Goal: Task Accomplishment & Management: Manage account settings

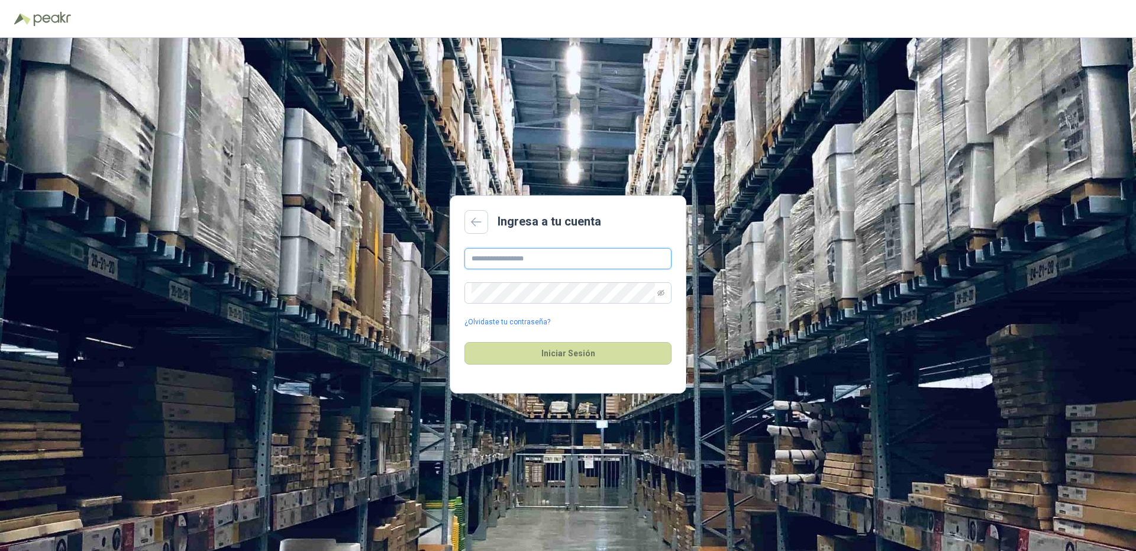
click at [474, 257] on input "text" at bounding box center [568, 258] width 207 height 21
type input "**********"
click at [465, 342] on button "Iniciar Sesión" at bounding box center [568, 353] width 207 height 22
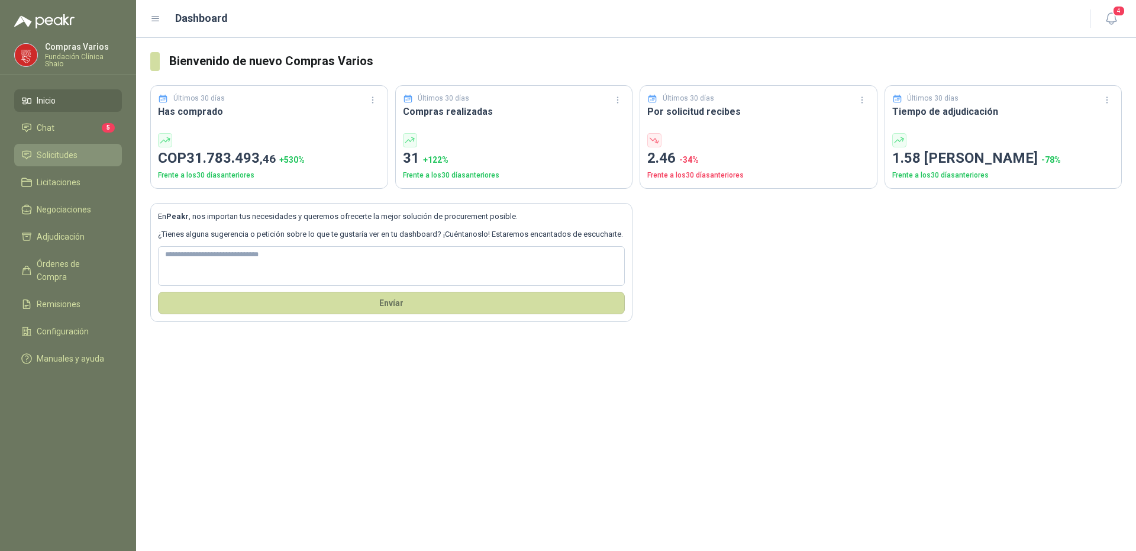
click at [48, 154] on span "Solicitudes" at bounding box center [57, 155] width 41 height 13
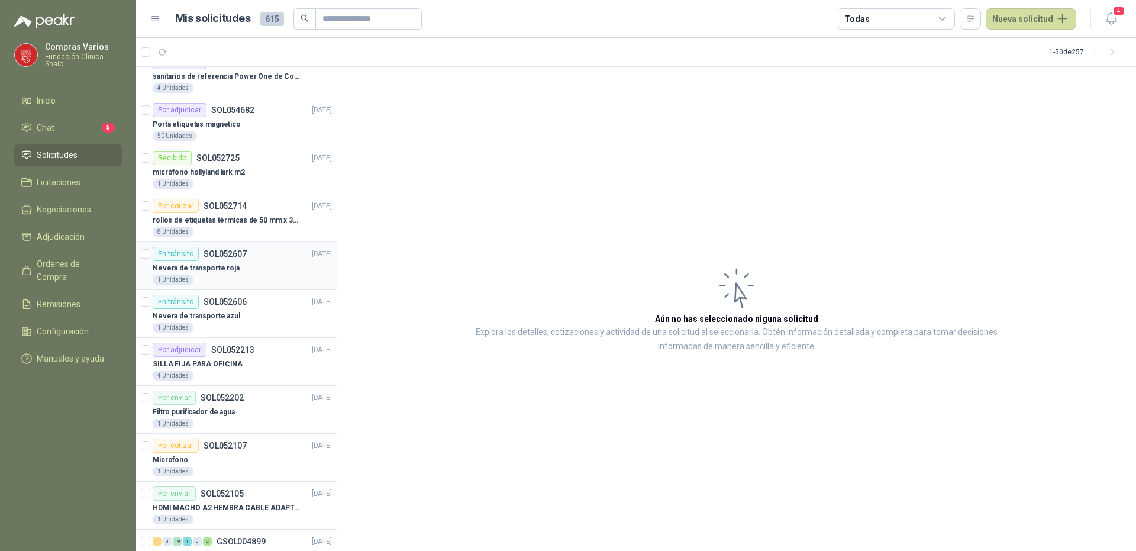
scroll to position [178, 0]
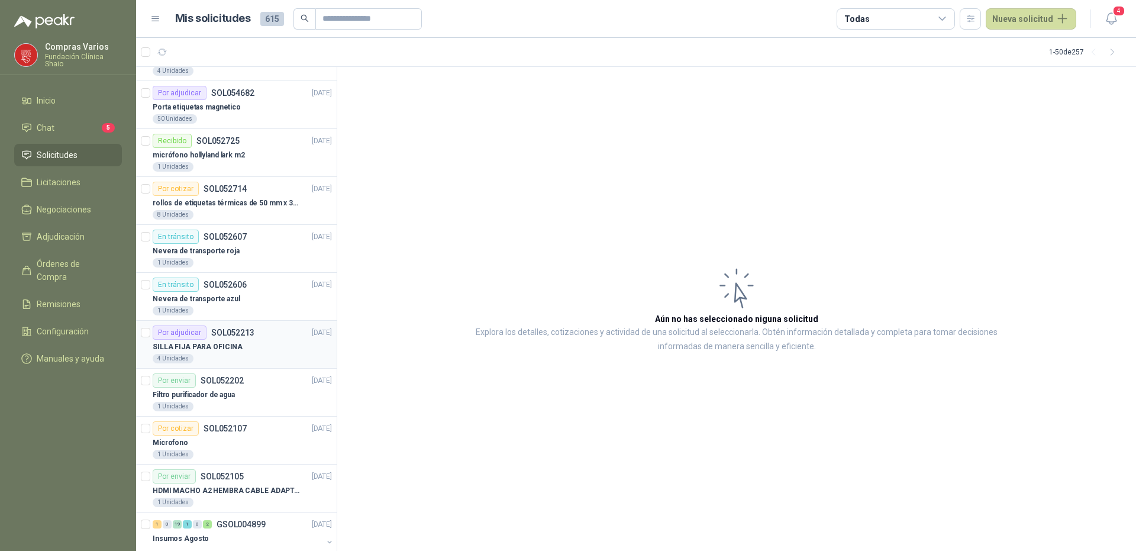
click at [208, 342] on p "SILLA FIJA PARA OFICINA" at bounding box center [198, 347] width 90 height 11
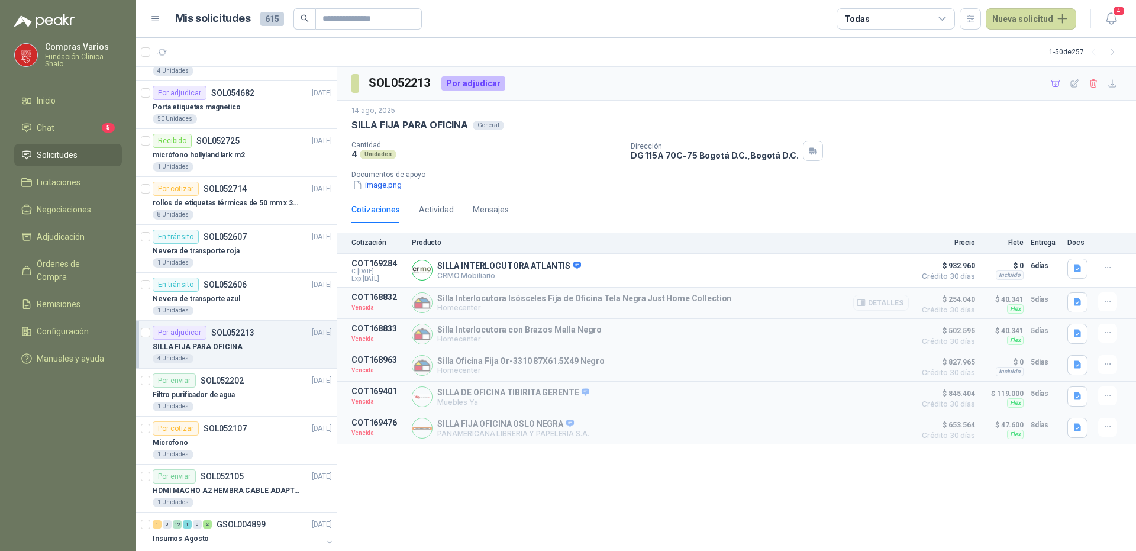
click at [880, 302] on button "Detalles" at bounding box center [881, 303] width 56 height 16
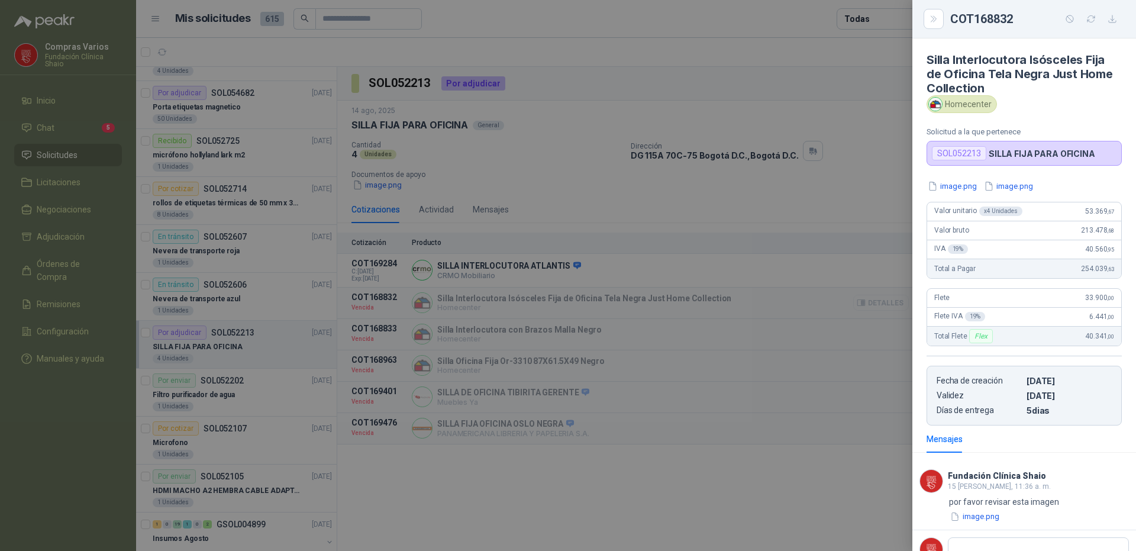
scroll to position [2, 0]
click at [749, 392] on div at bounding box center [568, 275] width 1136 height 551
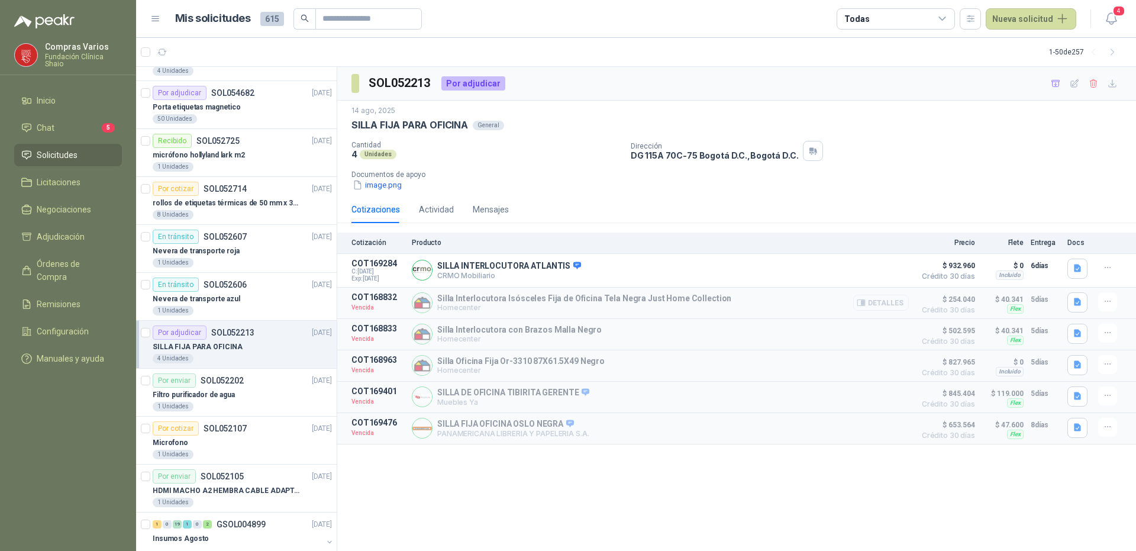
click at [890, 307] on button "Detalles" at bounding box center [881, 303] width 56 height 16
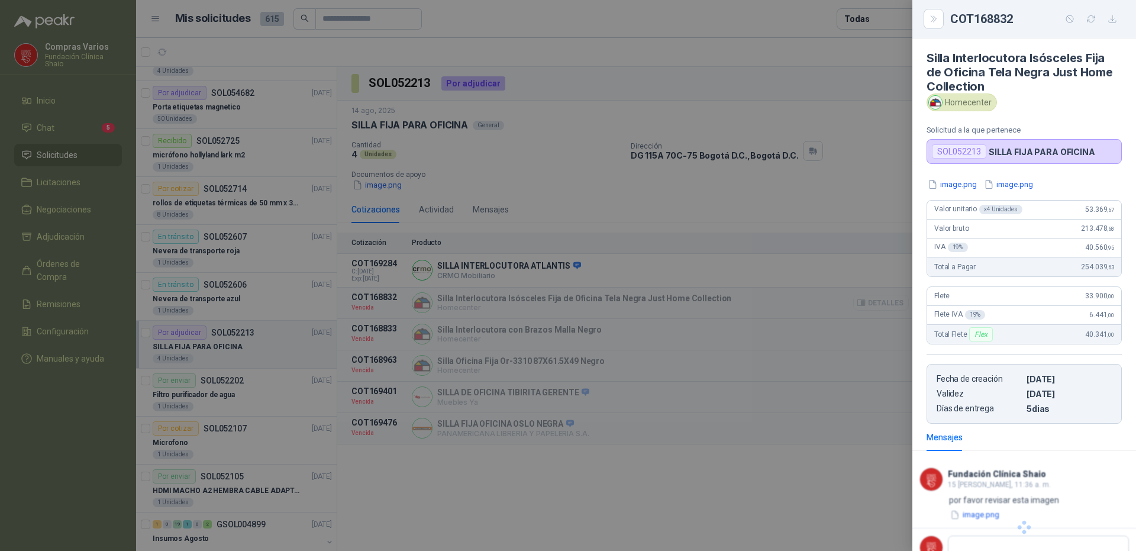
click at [890, 307] on div at bounding box center [568, 275] width 1136 height 551
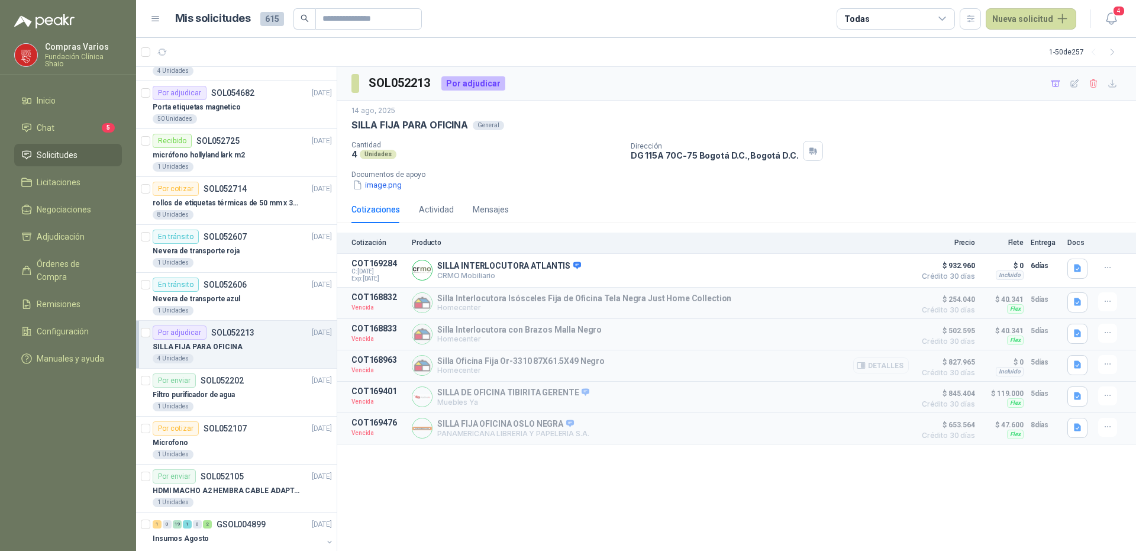
click at [881, 367] on button "Detalles" at bounding box center [881, 365] width 56 height 16
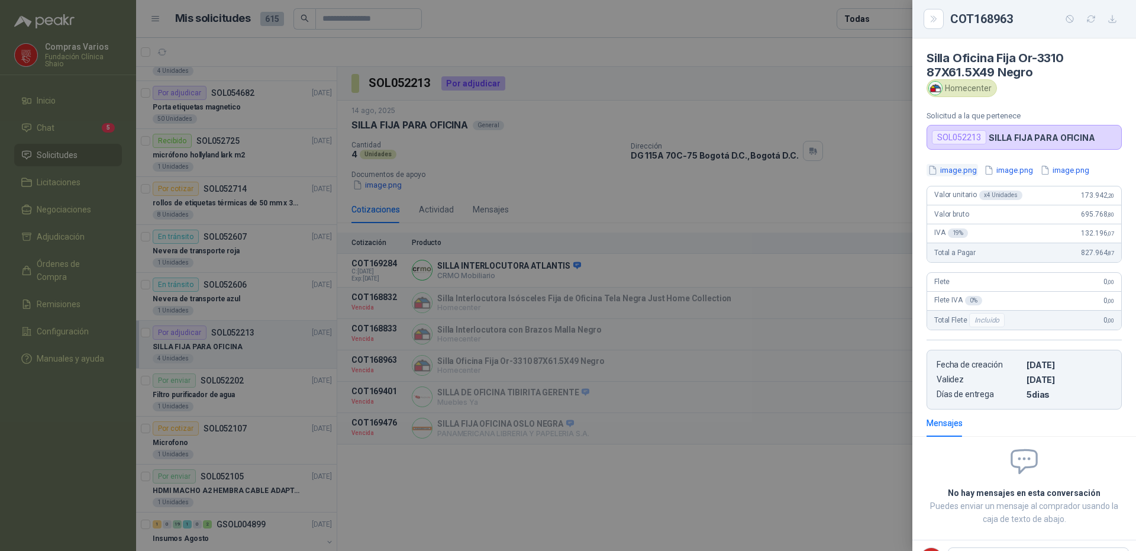
click at [951, 166] on button "image.png" at bounding box center [952, 170] width 51 height 12
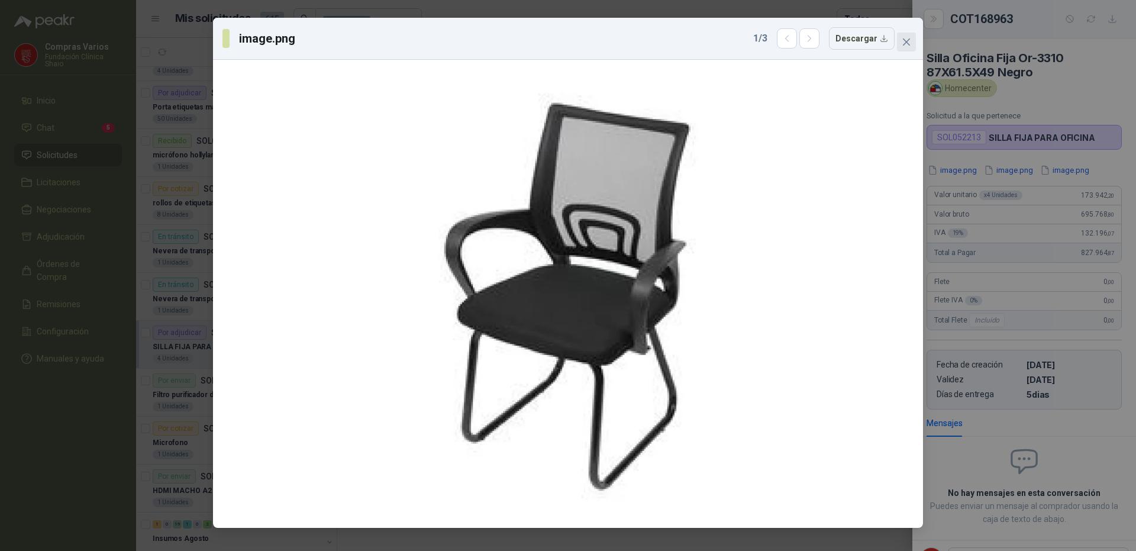
click at [904, 49] on button "Close" at bounding box center [906, 42] width 19 height 19
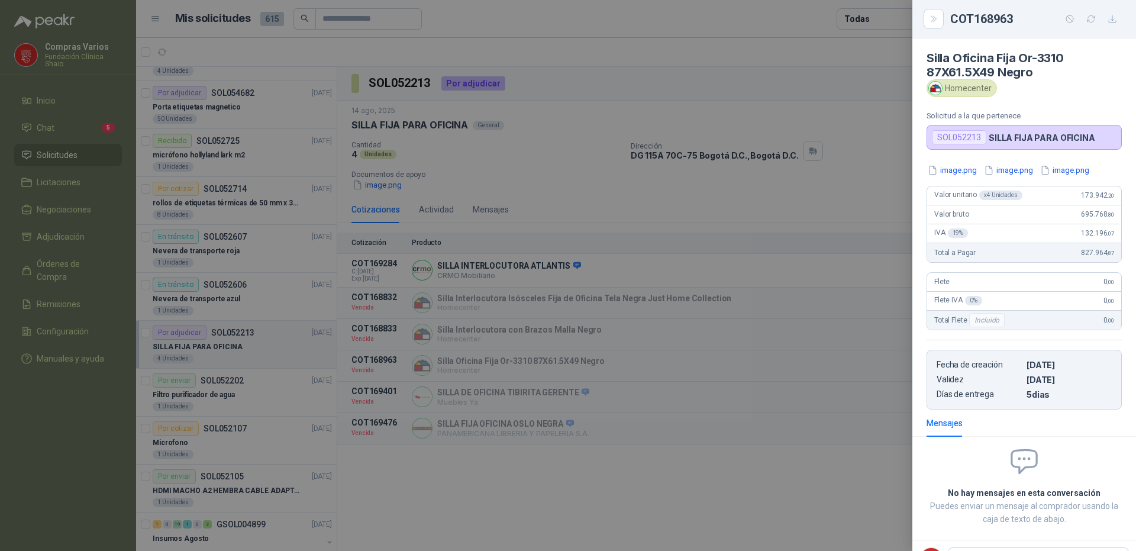
click at [654, 497] on div at bounding box center [568, 275] width 1136 height 551
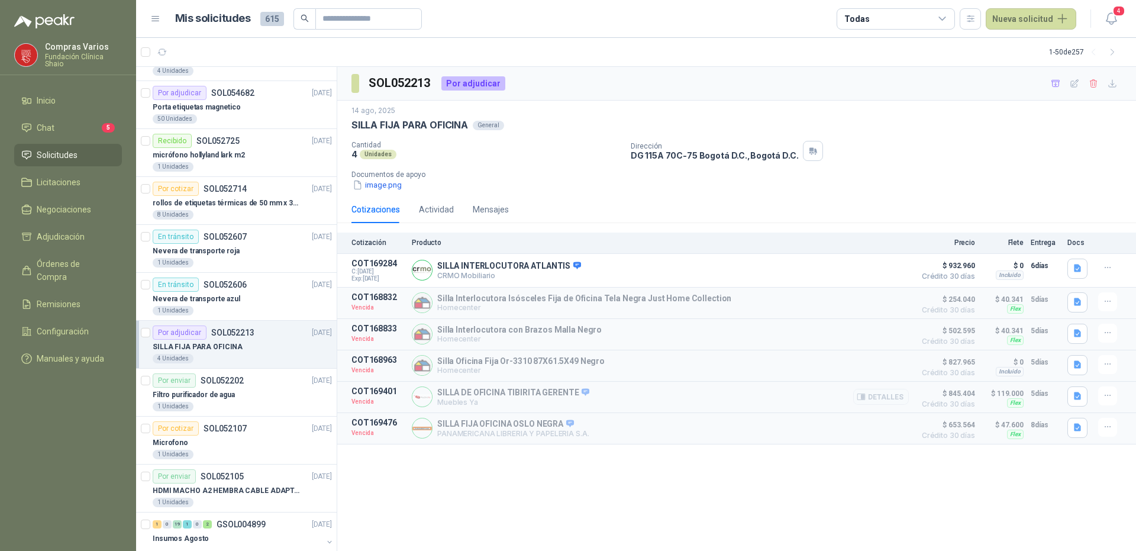
click at [796, 395] on div "SILLA DE OFICINA TIBIRITA GERENTE Muebles Ya Detalles" at bounding box center [660, 396] width 497 height 21
click at [871, 400] on button "Detalles" at bounding box center [881, 397] width 56 height 16
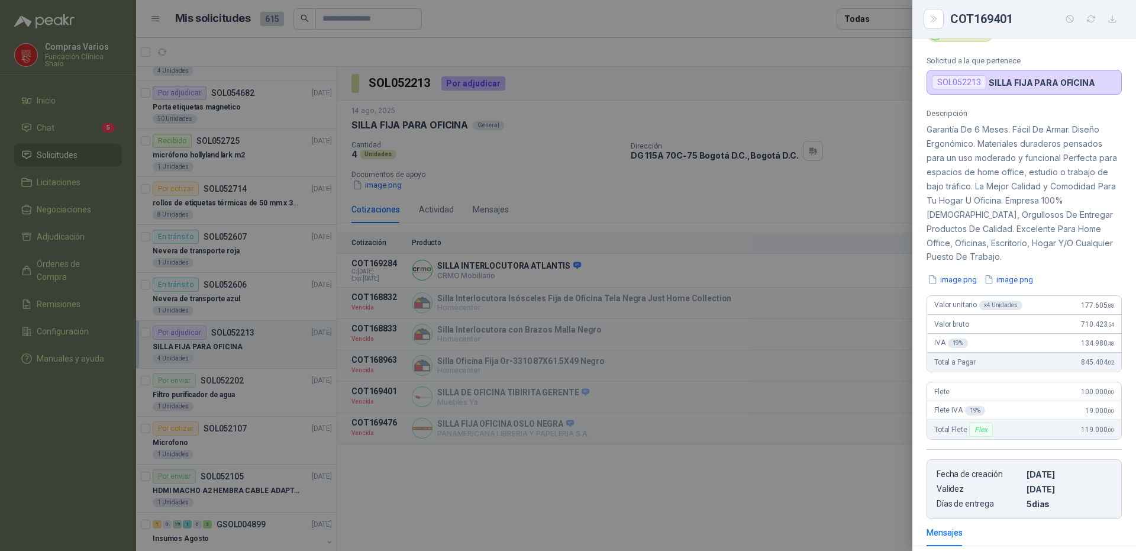
click at [949, 287] on div "Descripción Garantía De 6 Meses. Fácil De Armar. Diseño Ergonómico. Materiales …" at bounding box center [1025, 314] width 224 height 410
click at [950, 277] on button "image.png" at bounding box center [952, 279] width 51 height 12
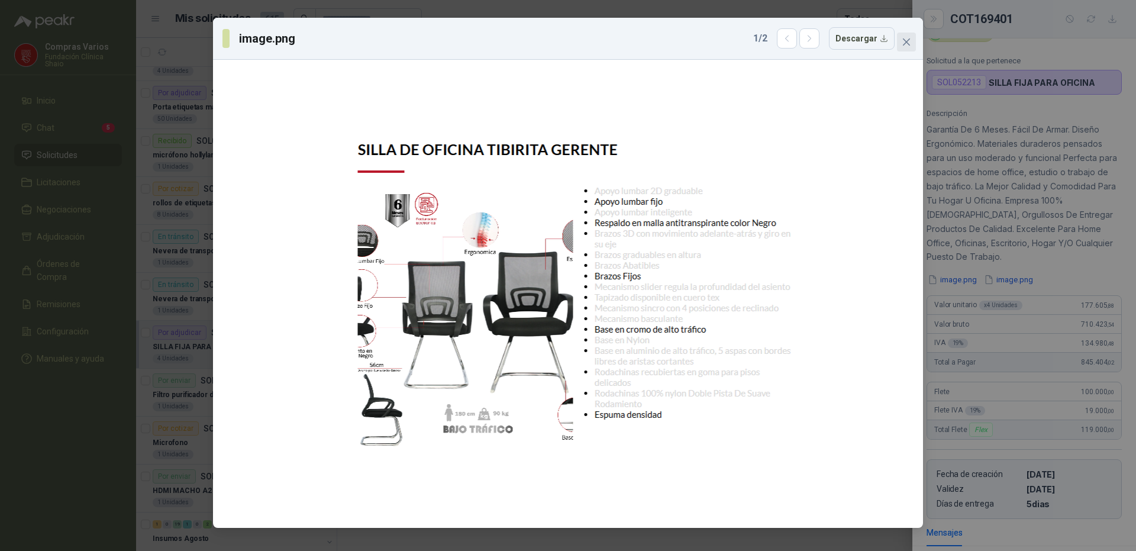
click at [913, 37] on span "Close" at bounding box center [906, 41] width 19 height 9
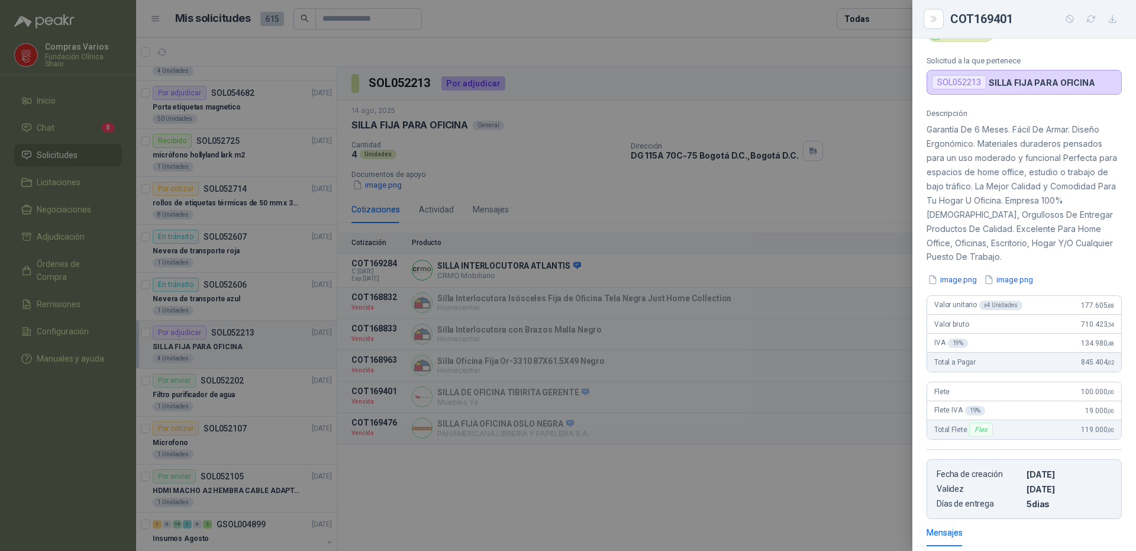
click at [529, 393] on div at bounding box center [568, 275] width 1136 height 551
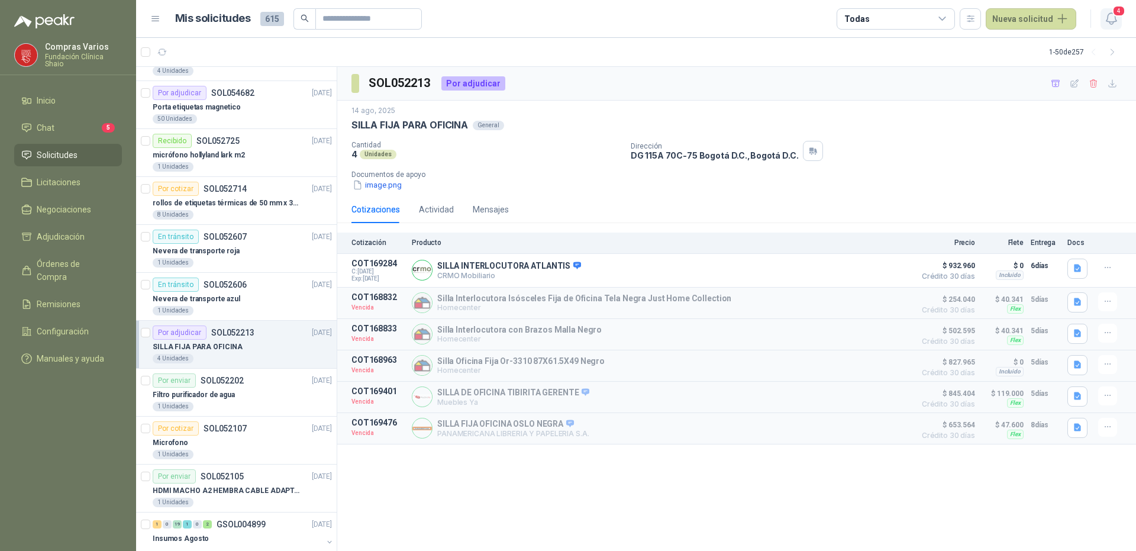
click at [1114, 17] on button "4" at bounding box center [1111, 18] width 21 height 21
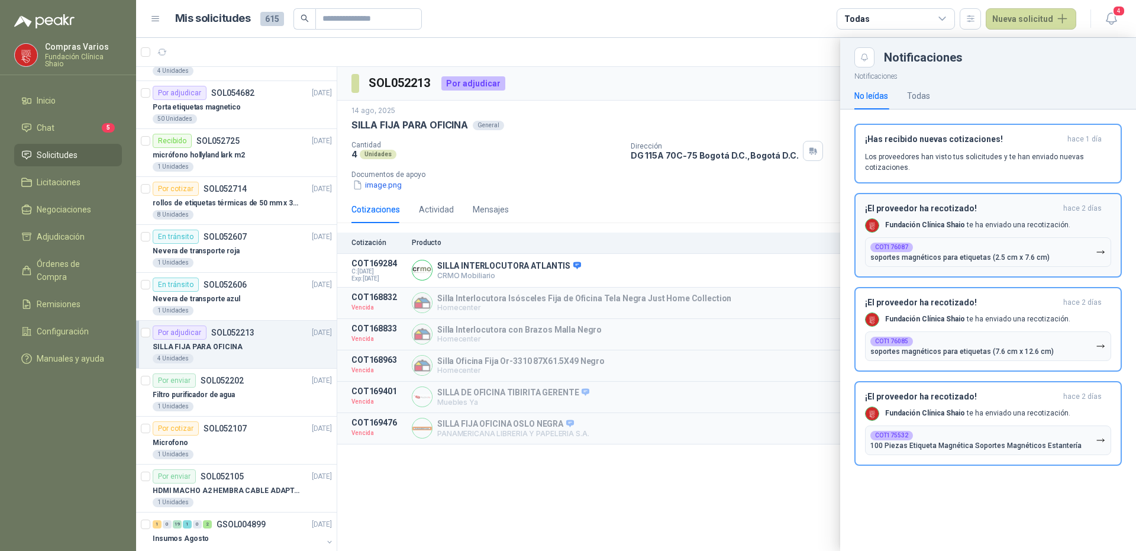
click at [967, 211] on h3 "¡El proveedor ha recotizado!" at bounding box center [962, 209] width 194 height 10
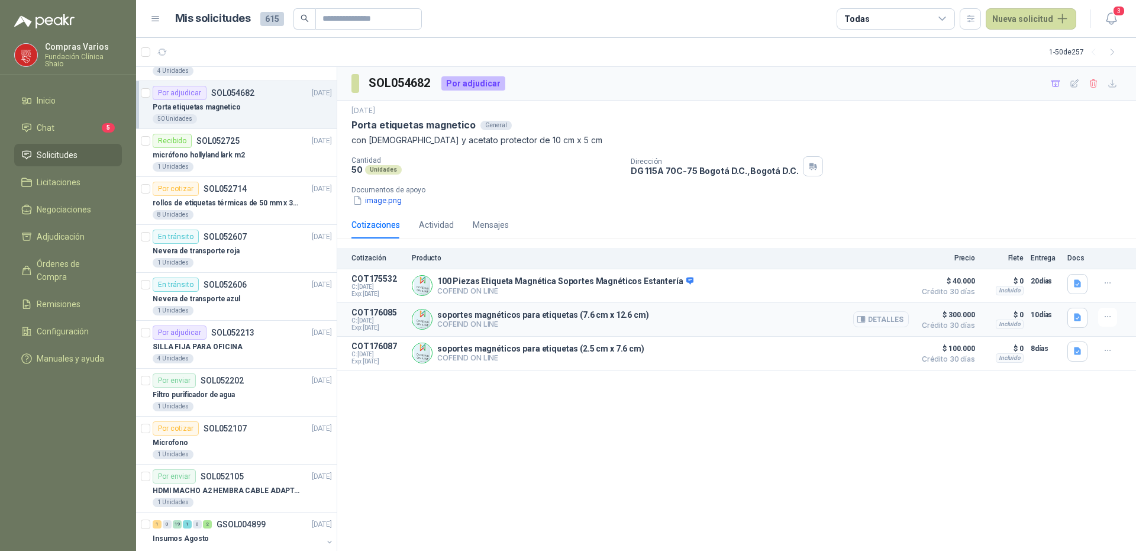
click at [883, 320] on button "Detalles" at bounding box center [881, 319] width 56 height 16
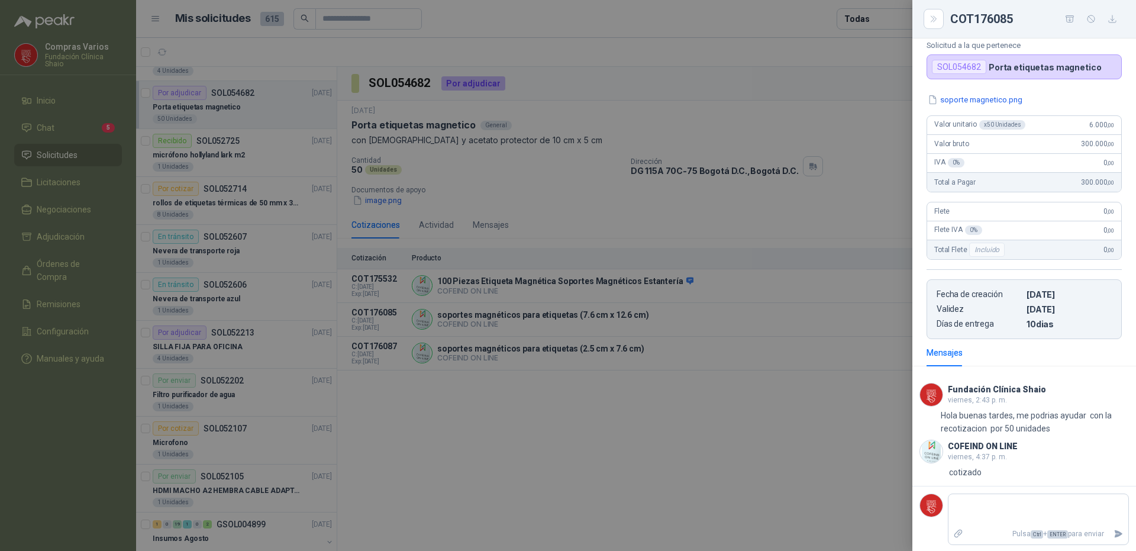
scroll to position [73, 0]
click at [792, 449] on div at bounding box center [568, 275] width 1136 height 551
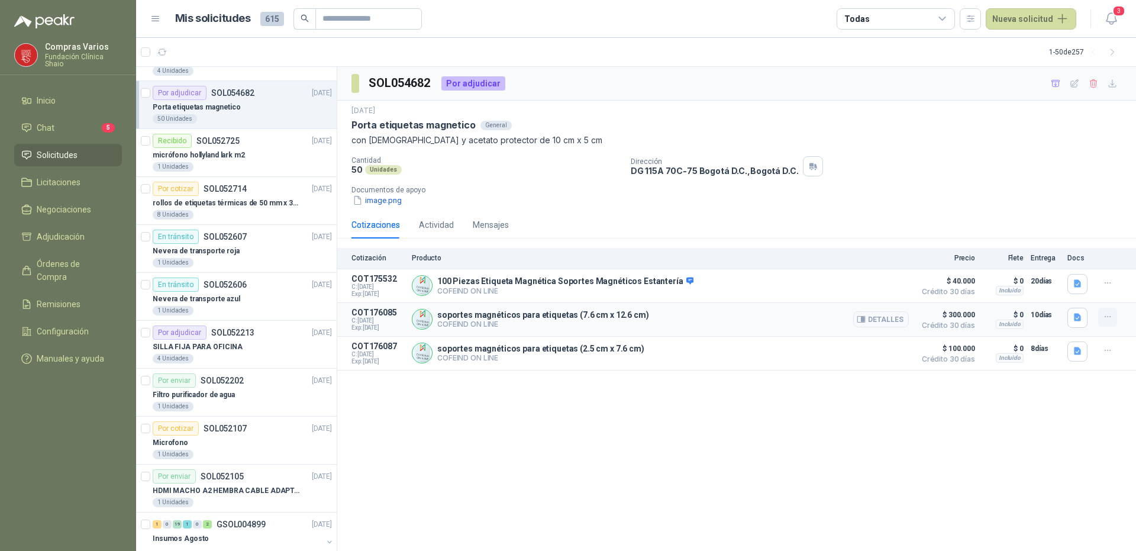
click at [1116, 312] on button "button" at bounding box center [1107, 317] width 19 height 19
click at [1084, 271] on button "Añadir" at bounding box center [1084, 270] width 95 height 19
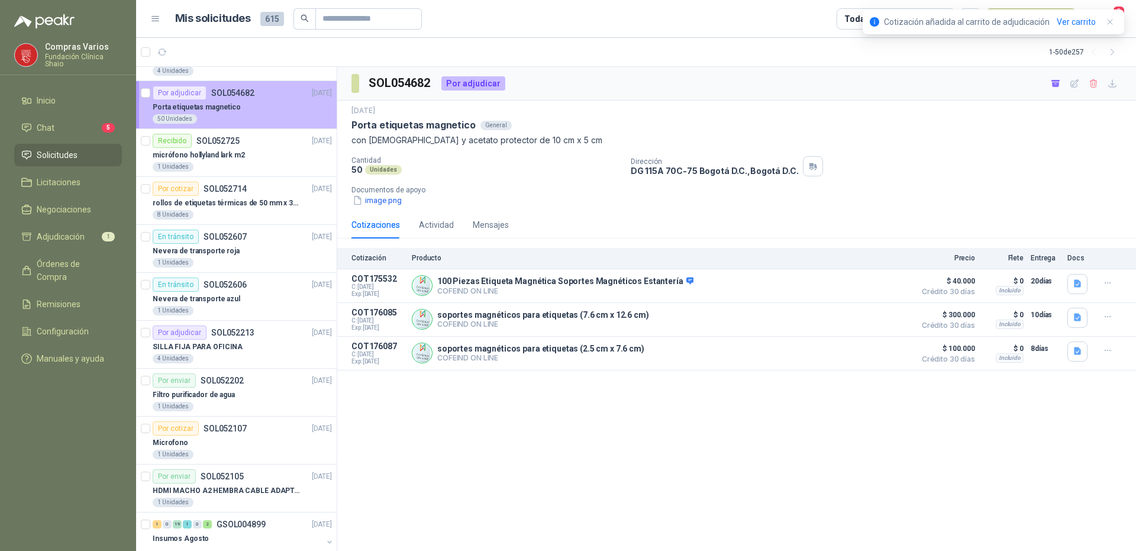
click at [241, 91] on p "SOL054682" at bounding box center [232, 93] width 43 height 8
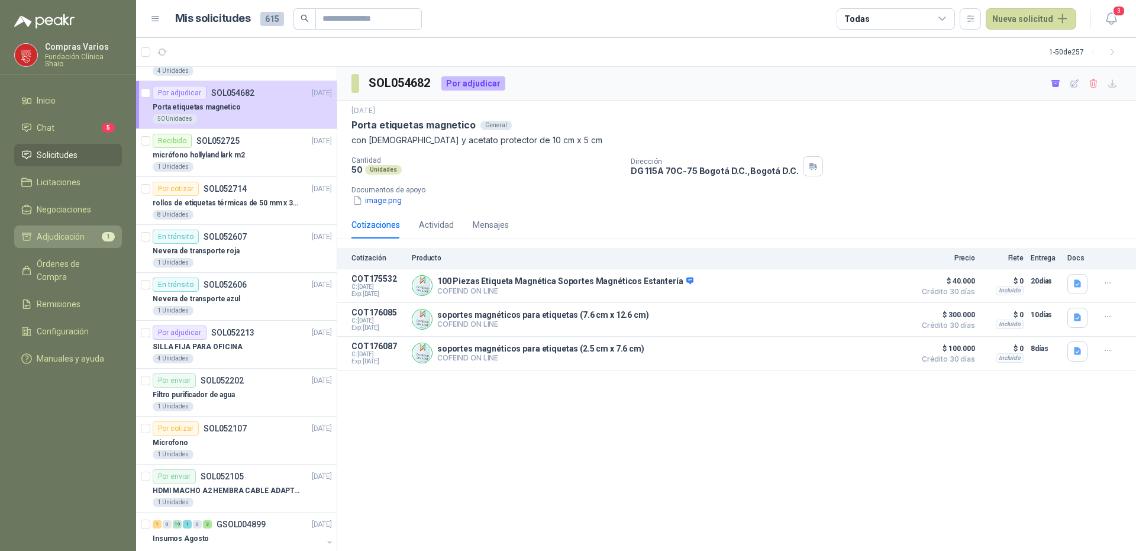
click at [34, 236] on li "Adjudicación 1" at bounding box center [68, 236] width 94 height 13
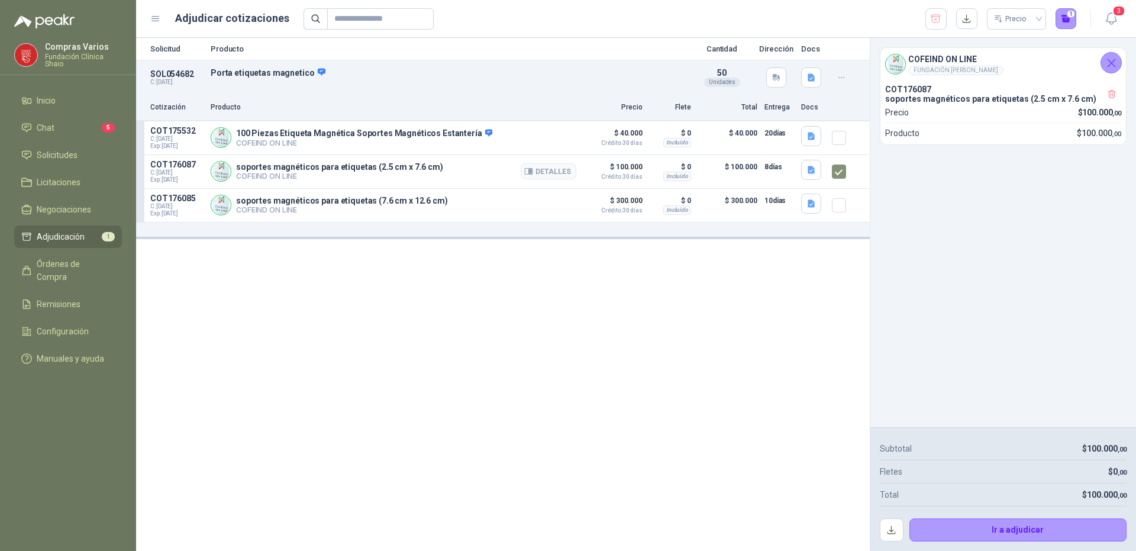
click at [828, 166] on article "COT176087 C: [DATE] Exp: [DATE] soportes magnéticos para etiquetas (2.5 cm x 7.…" at bounding box center [503, 172] width 734 height 34
click at [959, 531] on button "Ir a adjudicar" at bounding box center [1019, 530] width 218 height 24
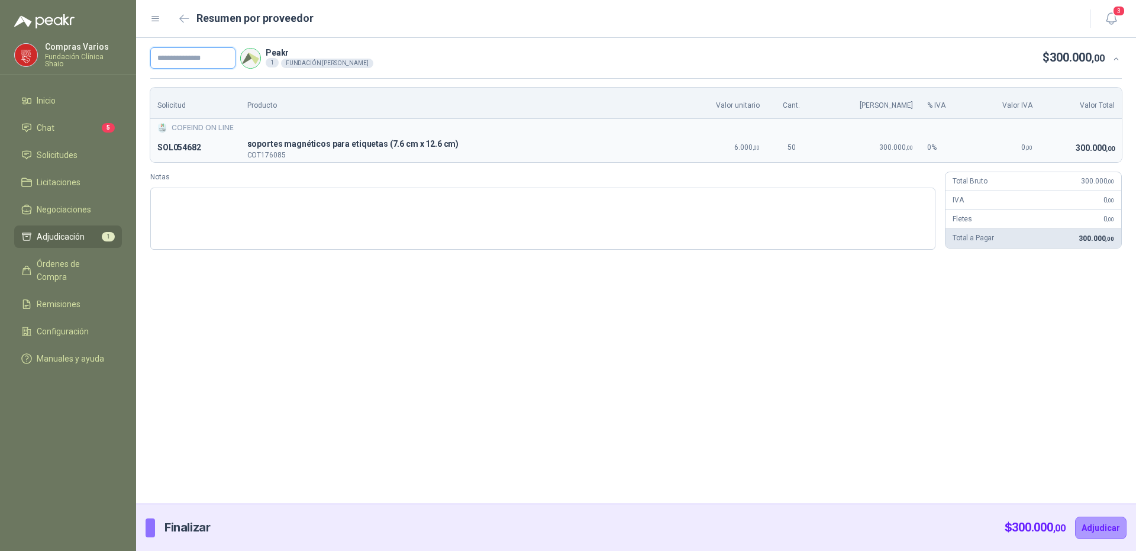
click at [175, 59] on input "text" at bounding box center [192, 57] width 85 height 21
type input "*********"
click at [1103, 528] on button "Adjudicar" at bounding box center [1100, 528] width 51 height 22
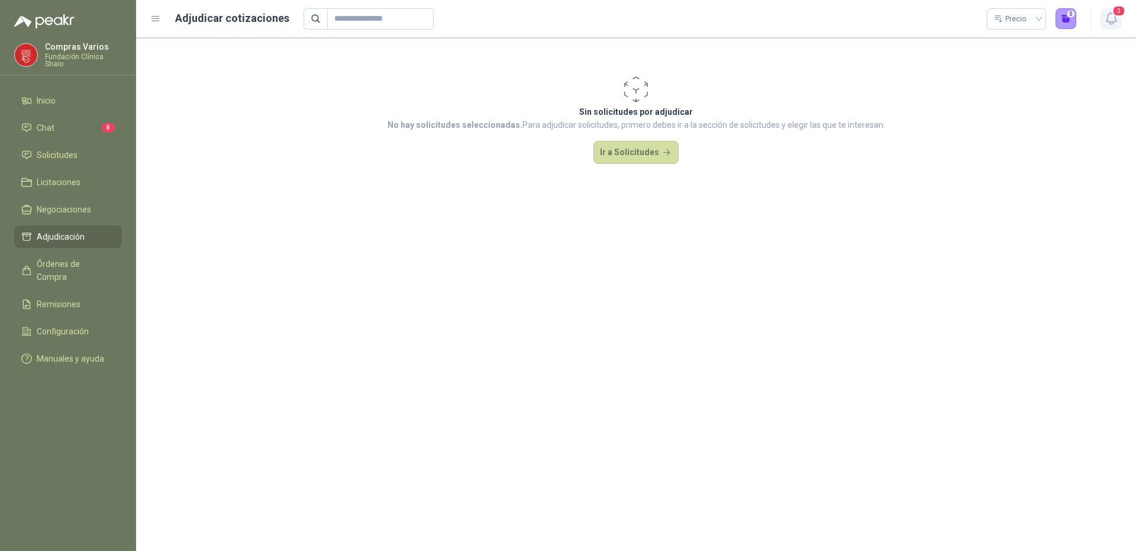
click at [1116, 17] on button "3" at bounding box center [1111, 18] width 21 height 21
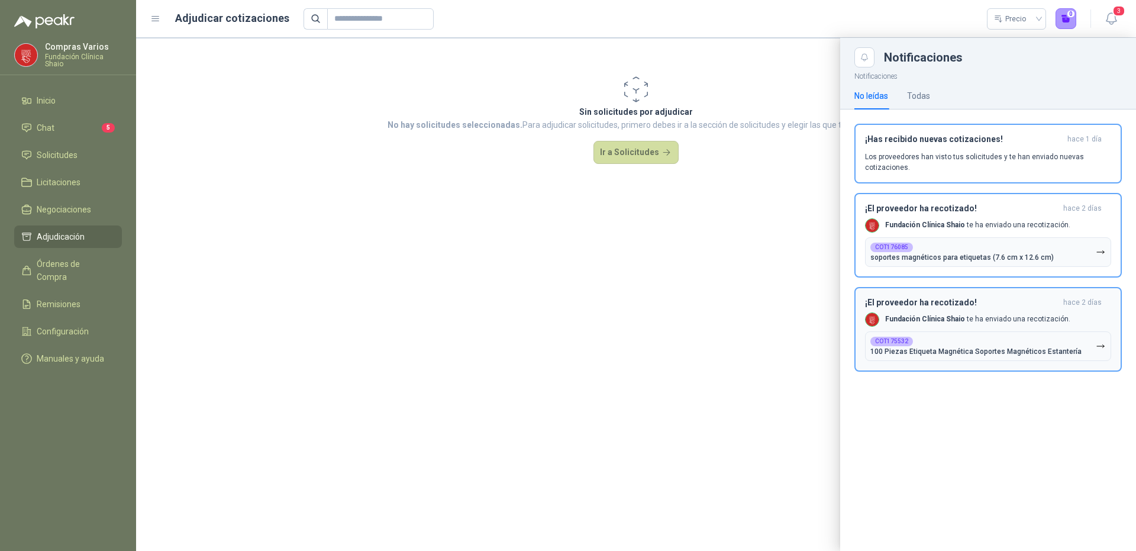
click at [950, 330] on div "¡El proveedor ha recotizado! hace 2 [PERSON_NAME] Fundación Clínica Shaio te ha…" at bounding box center [988, 329] width 246 height 63
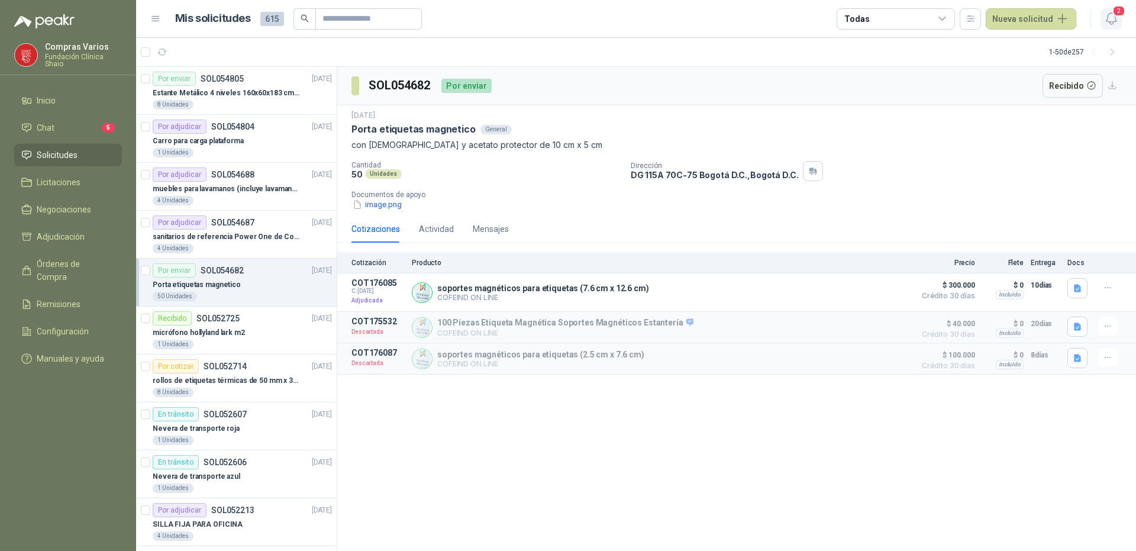
click at [1114, 18] on icon "button" at bounding box center [1111, 18] width 15 height 15
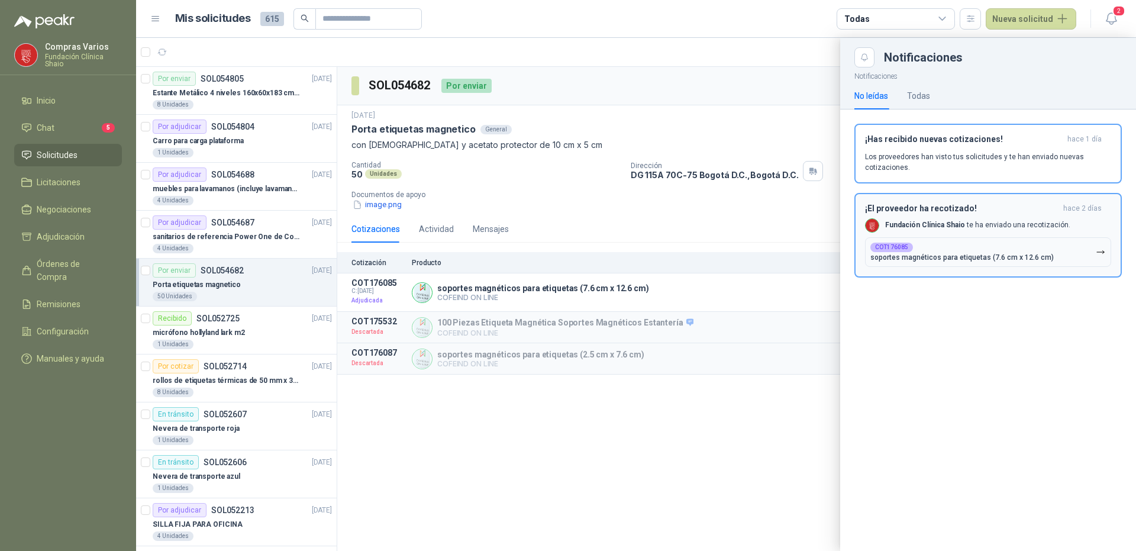
click at [955, 236] on div "¡El proveedor ha recotizado! hace 2 [PERSON_NAME] Fundación Clínica Shaio te ha…" at bounding box center [988, 235] width 246 height 63
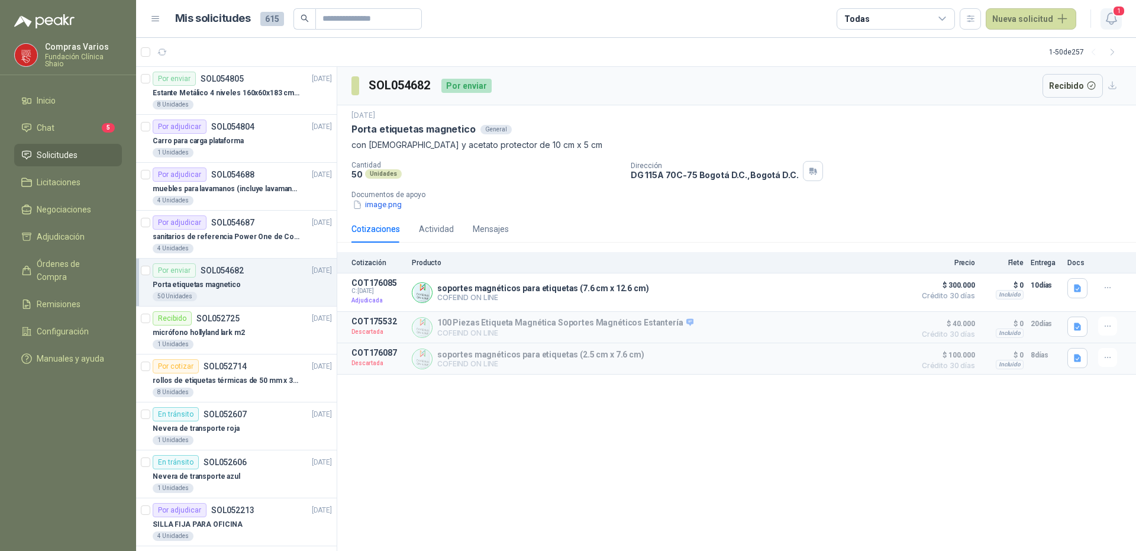
click at [1114, 16] on span "1" at bounding box center [1119, 10] width 13 height 11
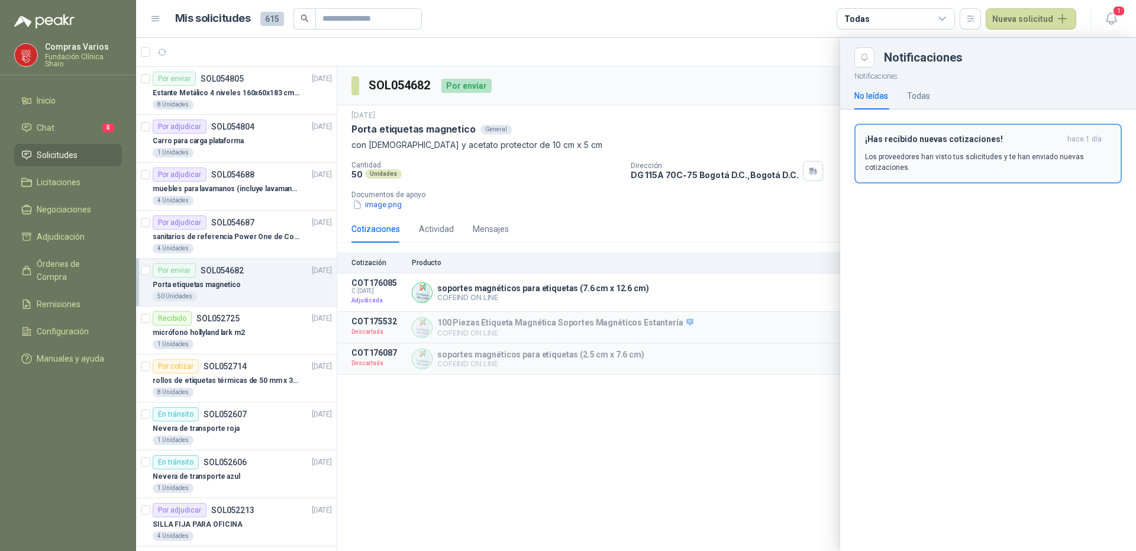
click at [947, 157] on p "Los proveedores han visto tus solicitudes y te han enviado nuevas cotizaciones." at bounding box center [988, 162] width 246 height 21
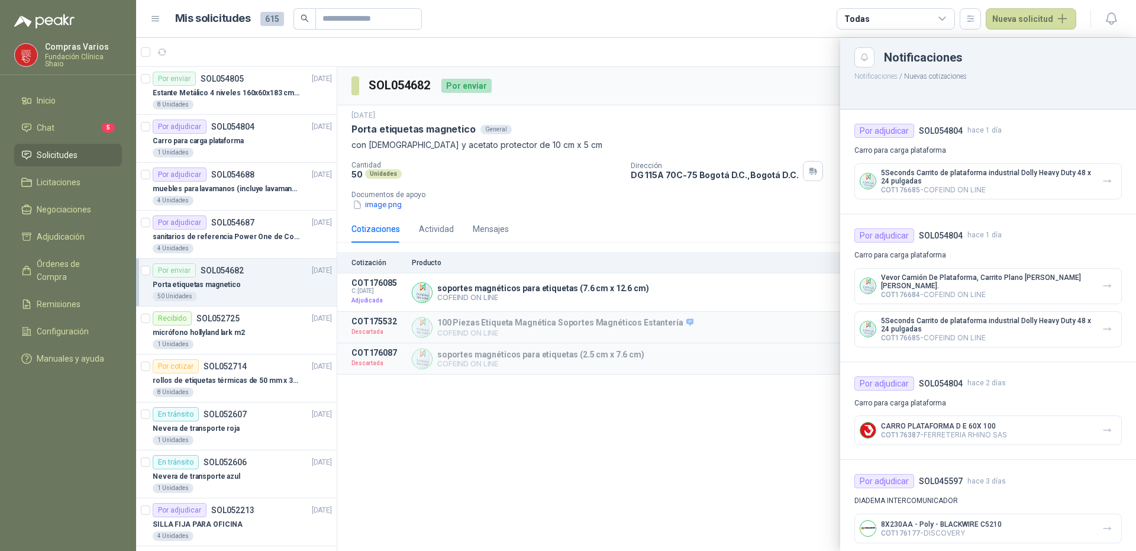
click at [215, 95] on div at bounding box center [636, 294] width 1000 height 513
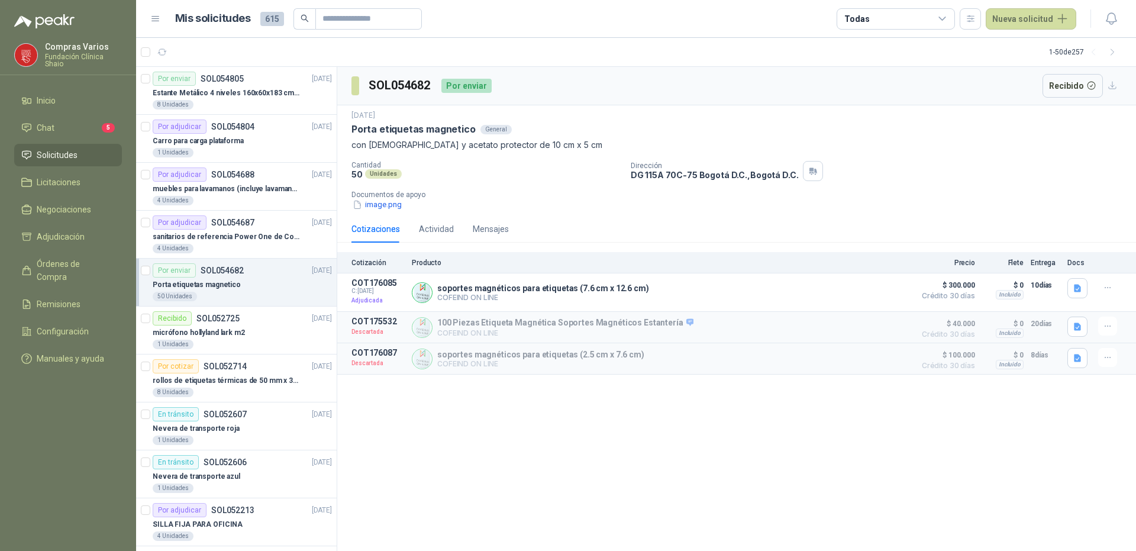
click at [215, 95] on p "Estante Metálico 4 niveles 160x60x183 cm Fixser" at bounding box center [226, 93] width 147 height 11
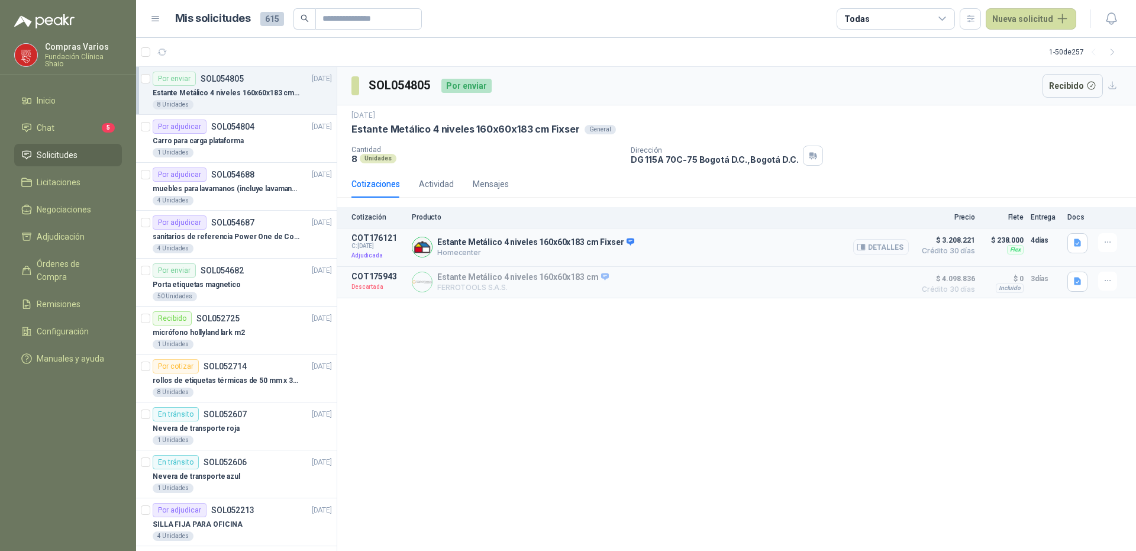
click at [876, 245] on button "Detalles" at bounding box center [881, 247] width 56 height 16
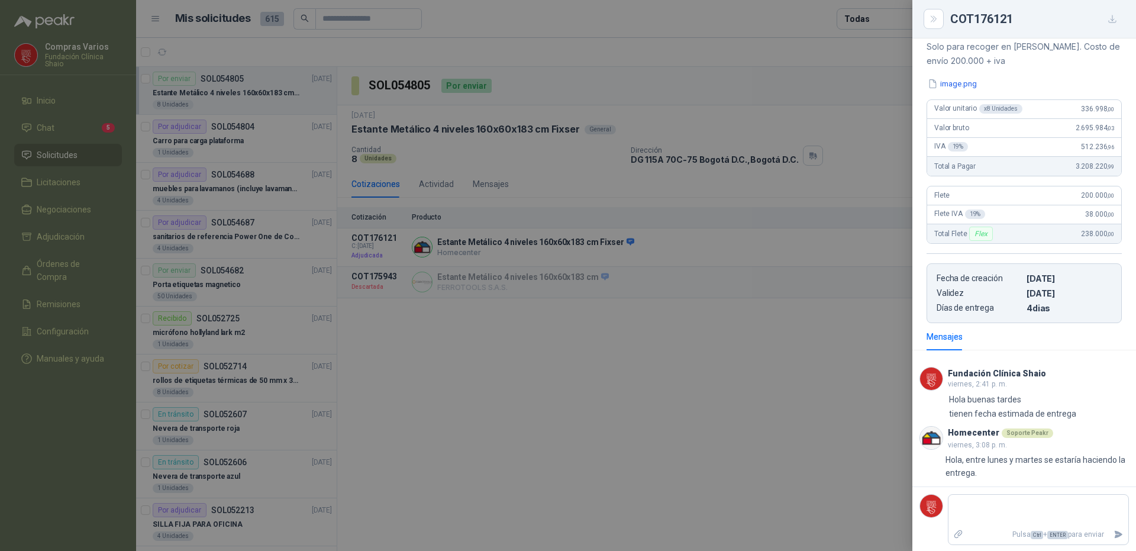
scroll to position [141, 0]
click at [673, 452] on div at bounding box center [568, 275] width 1136 height 551
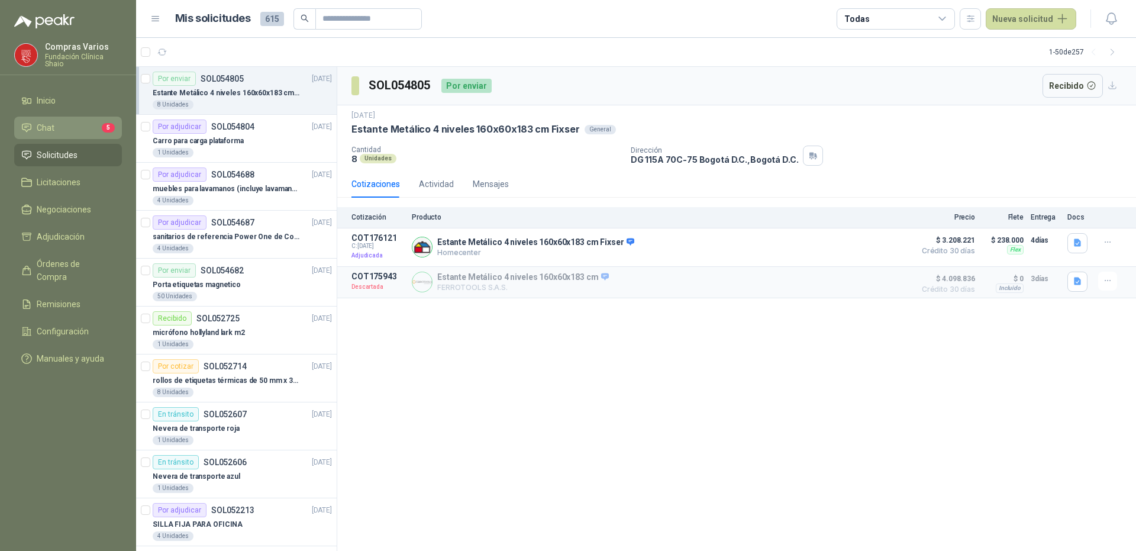
click at [49, 128] on span "Chat" at bounding box center [46, 127] width 18 height 13
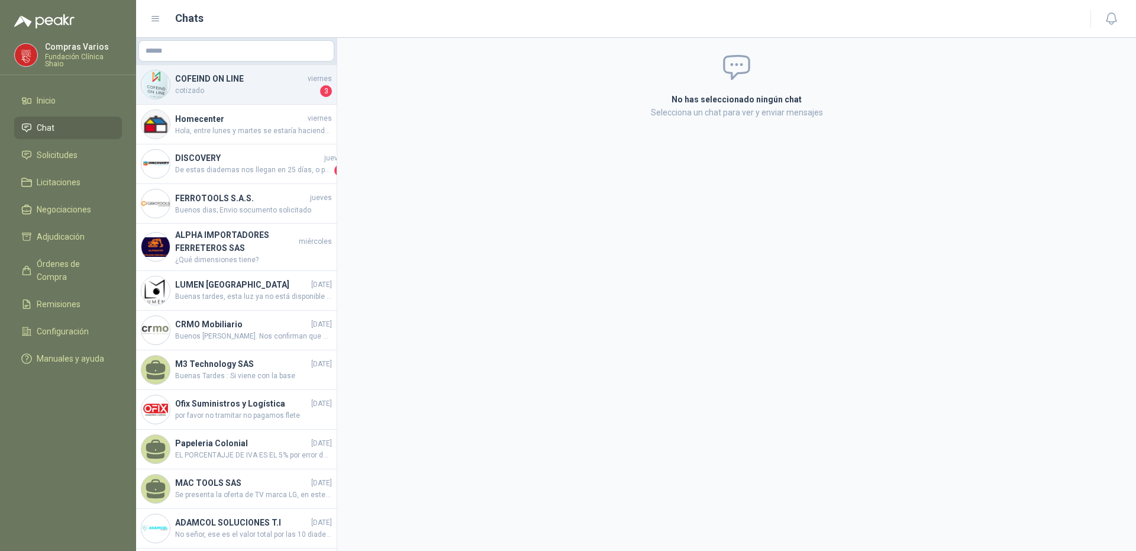
click at [221, 92] on span "cotizado" at bounding box center [246, 91] width 143 height 12
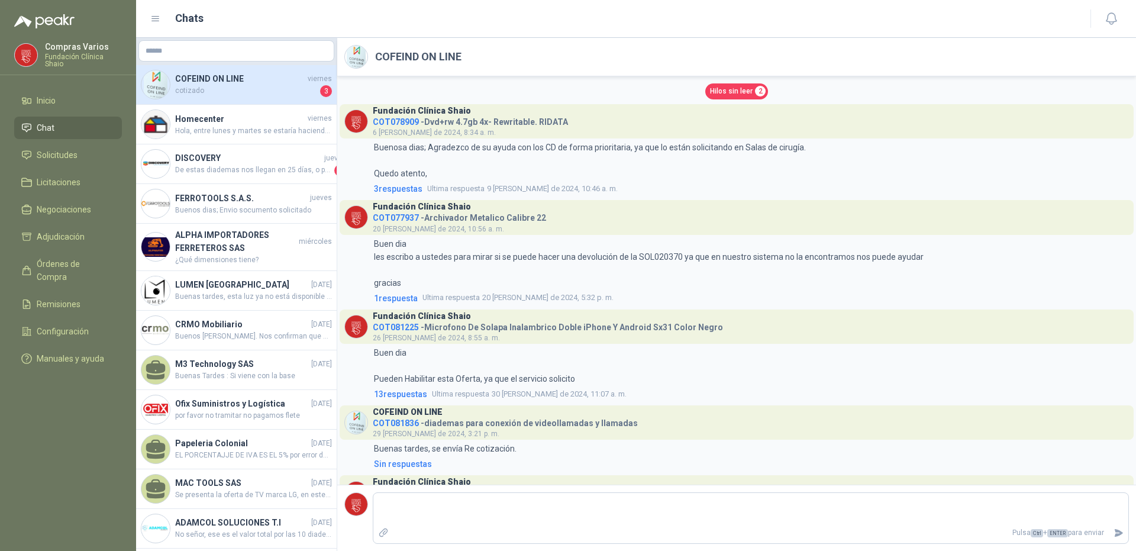
scroll to position [2959, 0]
